Goal: Task Accomplishment & Management: Manage account settings

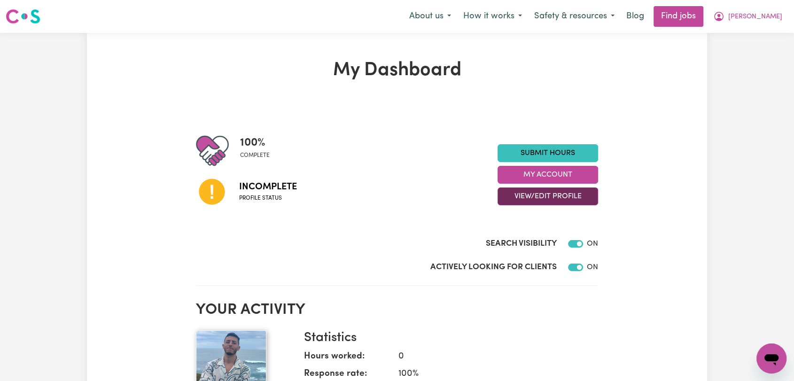
click at [587, 197] on button "View/Edit Profile" at bounding box center [548, 197] width 101 height 18
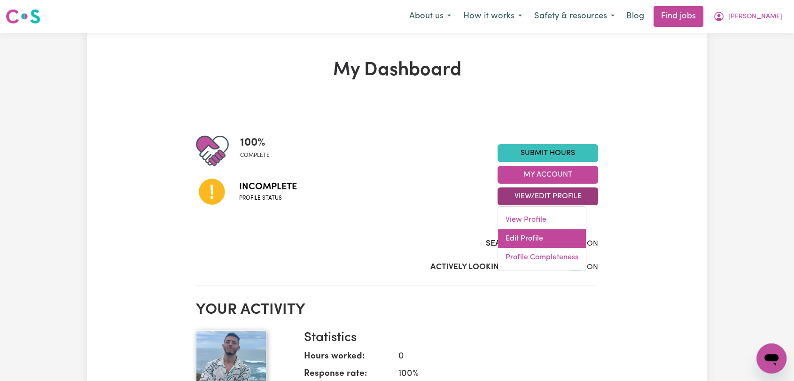
drag, startPoint x: 546, startPoint y: 238, endPoint x: 533, endPoint y: 241, distance: 12.9
click at [546, 239] on link "Edit Profile" at bounding box center [542, 238] width 88 height 19
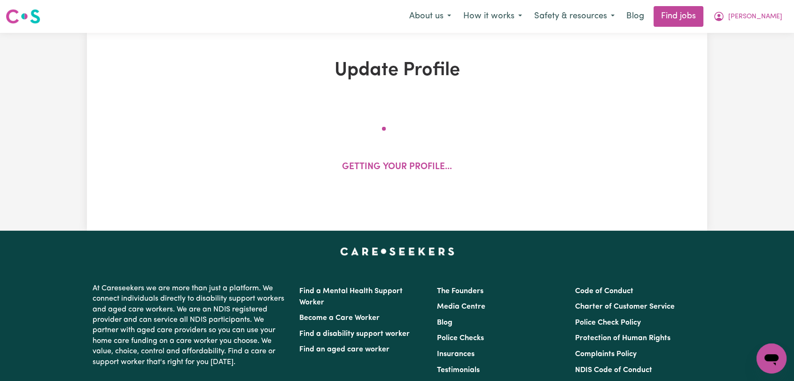
select select "[DEMOGRAPHIC_DATA]"
select select "[DEMOGRAPHIC_DATA] Work Visa"
select select "Studying a healthcare related degree or qualification"
select select "55"
select select "65"
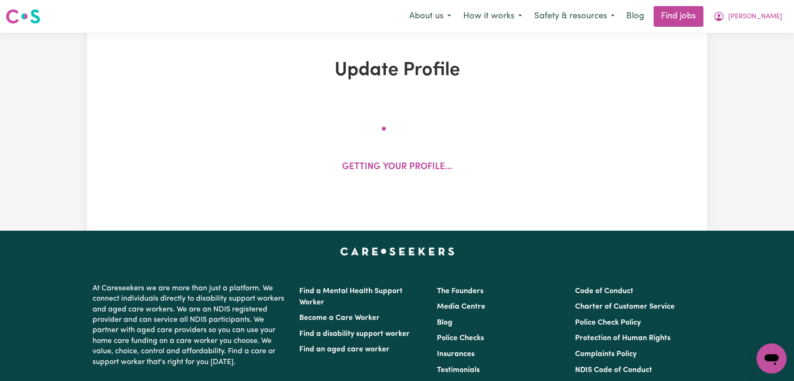
select select "75"
select select "80"
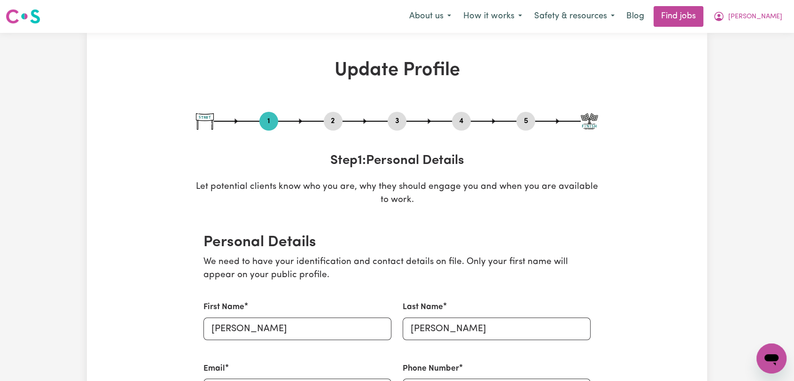
click at [336, 120] on button "2" at bounding box center [333, 121] width 19 height 12
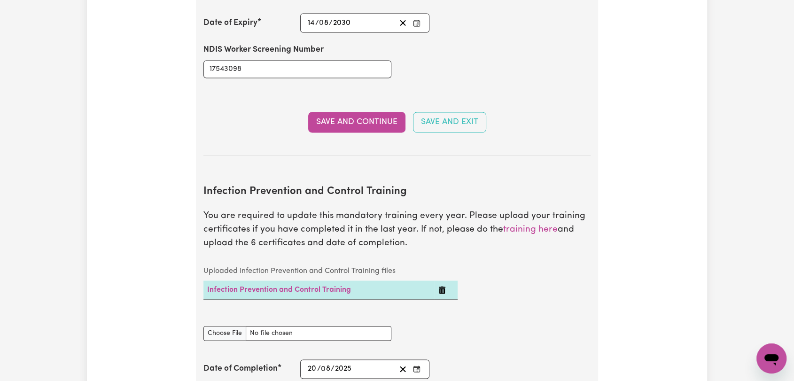
scroll to position [1305, 0]
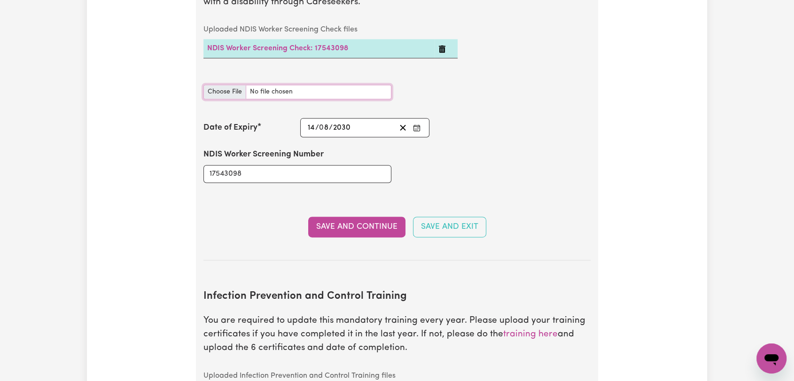
click at [218, 85] on input "NDIS Worker Screening Check document" at bounding box center [297, 92] width 188 height 15
type input "C:\fakepath\[PERSON_NAME] CARD - [DATE].jpeg"
click at [341, 217] on button "Save and Continue" at bounding box center [356, 227] width 97 height 21
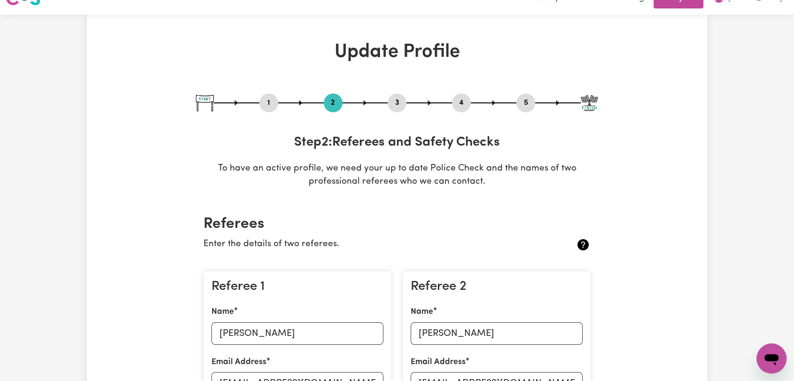
scroll to position [0, 0]
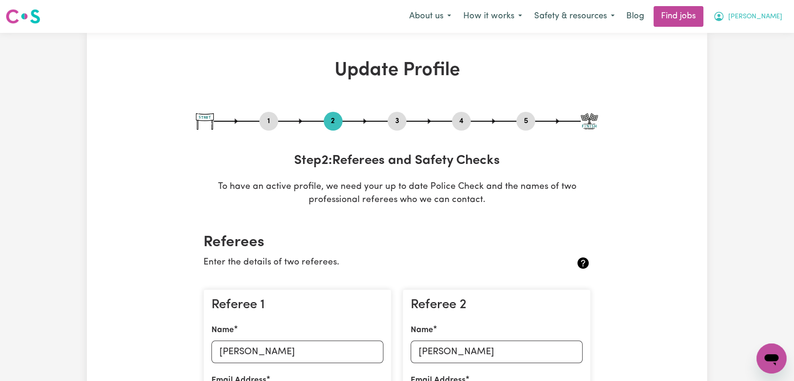
click at [759, 19] on span "[PERSON_NAME]" at bounding box center [755, 17] width 54 height 10
click at [751, 72] on link "Logout" at bounding box center [751, 72] width 74 height 18
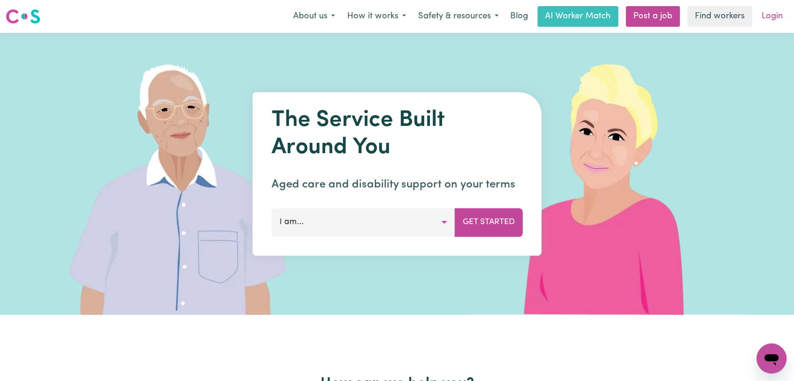
click at [778, 23] on link "Login" at bounding box center [772, 16] width 32 height 21
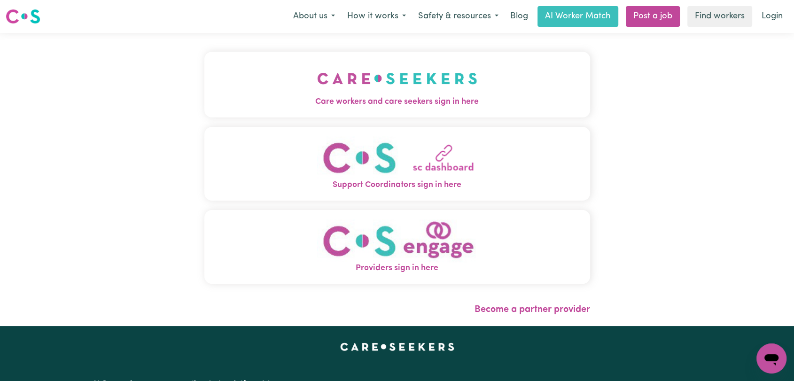
click at [416, 99] on span "Care workers and care seekers sign in here" at bounding box center [397, 102] width 386 height 12
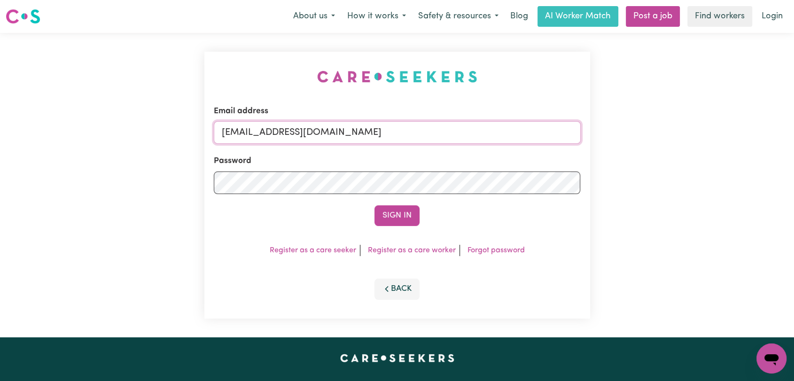
click at [418, 124] on input "[EMAIL_ADDRESS][DOMAIN_NAME]" at bounding box center [397, 132] width 367 height 23
drag, startPoint x: 280, startPoint y: 135, endPoint x: 472, endPoint y: 140, distance: 192.3
click at [472, 140] on input "Superuser~[EMAIL_ADDRESS][DOMAIN_NAME]" at bounding box center [397, 132] width 367 height 23
type input "Superuser~[EMAIL_ADDRESS][DOMAIN_NAME]"
click at [395, 219] on button "Sign In" at bounding box center [397, 215] width 45 height 21
